Goal: Transaction & Acquisition: Download file/media

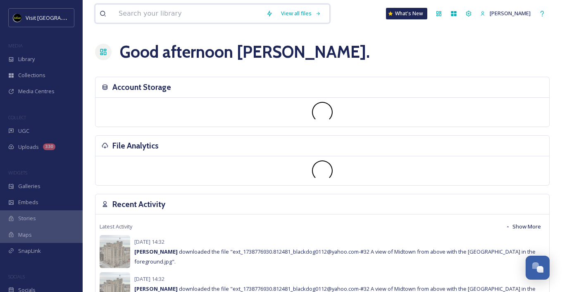
click at [242, 21] on input at bounding box center [187, 14] width 147 height 18
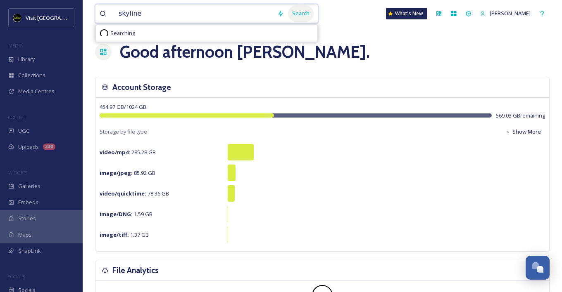
type input "skyline"
click at [310, 12] on div "Search" at bounding box center [301, 13] width 26 height 16
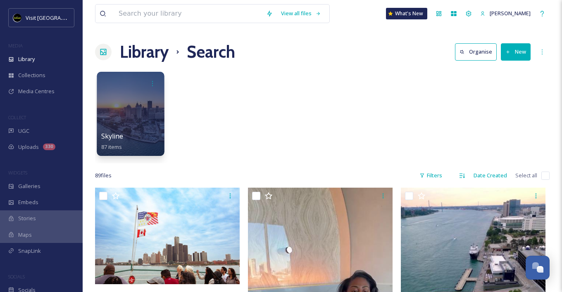
click at [149, 131] on div "Skyline 87 items" at bounding box center [130, 141] width 59 height 21
click at [123, 137] on div "Skyline 87 items" at bounding box center [130, 141] width 59 height 21
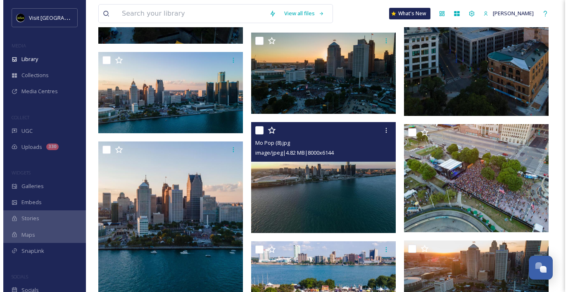
scroll to position [1858, 0]
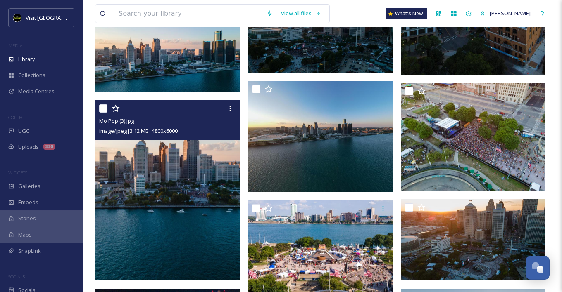
click at [206, 183] on img at bounding box center [167, 190] width 145 height 181
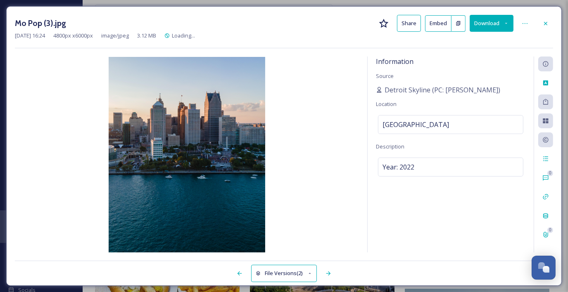
click at [483, 24] on button "Download" at bounding box center [492, 23] width 44 height 17
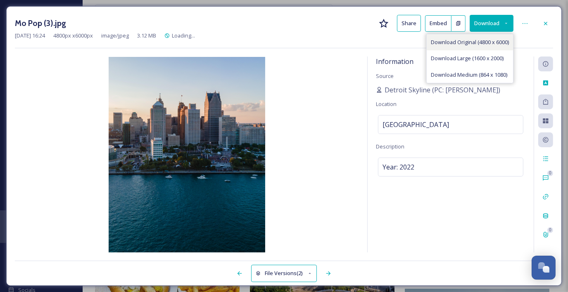
click at [481, 36] on div "Download Original (4800 x 6000)" at bounding box center [470, 42] width 86 height 16
